Goal: Go to known website

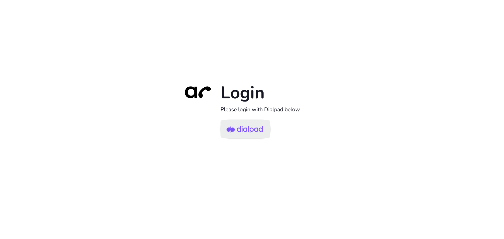
click at [257, 133] on img at bounding box center [245, 129] width 36 height 17
click at [250, 129] on img at bounding box center [245, 129] width 36 height 17
click at [242, 131] on img at bounding box center [245, 129] width 36 height 17
